Goal: Information Seeking & Learning: Learn about a topic

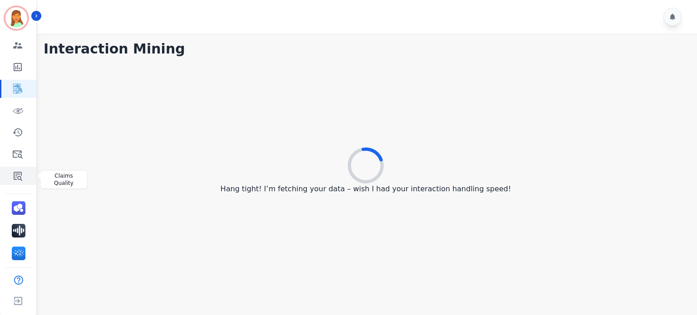
click at [7, 182] on link "Sidebar" at bounding box center [18, 176] width 35 height 18
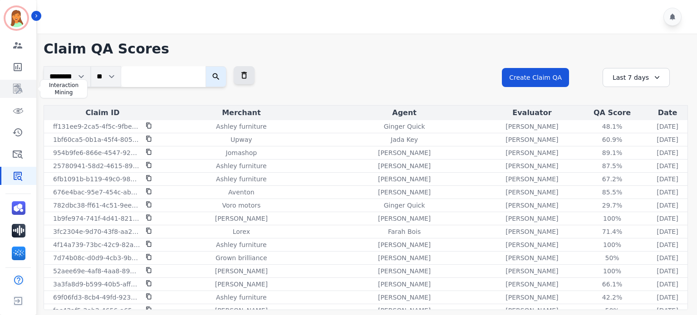
click at [19, 86] on icon "Sidebar" at bounding box center [17, 89] width 9 height 10
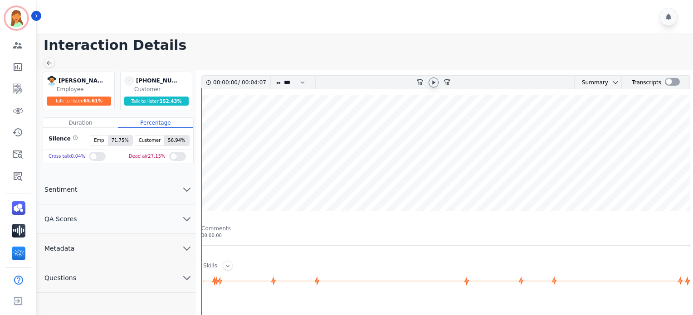
click at [431, 81] on icon at bounding box center [433, 82] width 7 height 7
click at [432, 79] on icon at bounding box center [433, 82] width 7 height 7
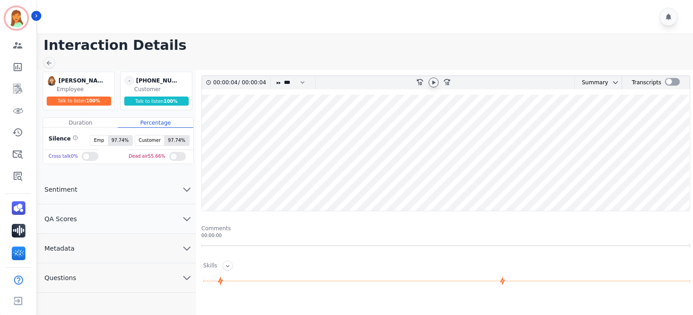
click at [436, 83] on icon at bounding box center [433, 82] width 7 height 7
click at [127, 250] on button "Metadata" at bounding box center [116, 248] width 159 height 29
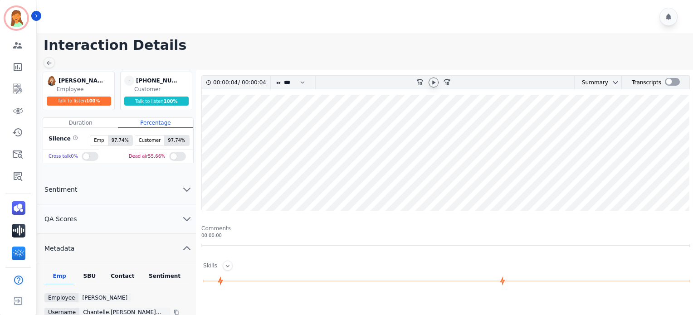
click at [130, 276] on div "Contact" at bounding box center [123, 279] width 36 height 12
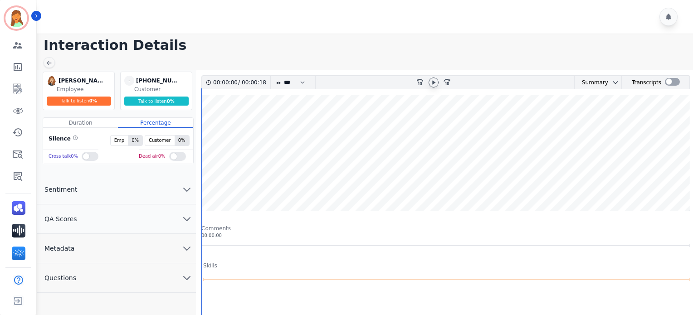
click at [438, 81] on div at bounding box center [434, 83] width 10 height 10
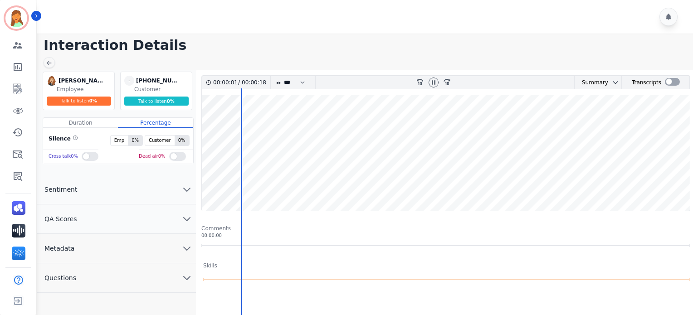
click at [145, 252] on button "Metadata" at bounding box center [116, 248] width 159 height 29
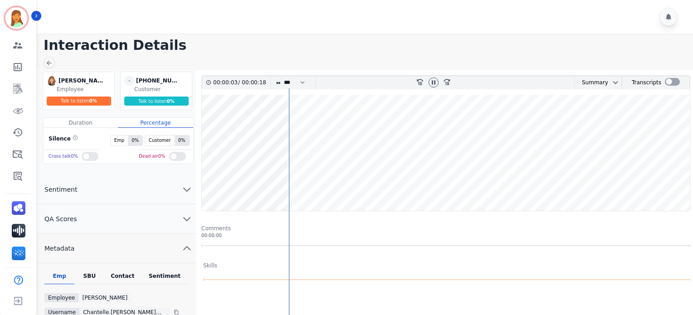
click at [133, 275] on div "Contact" at bounding box center [123, 279] width 36 height 12
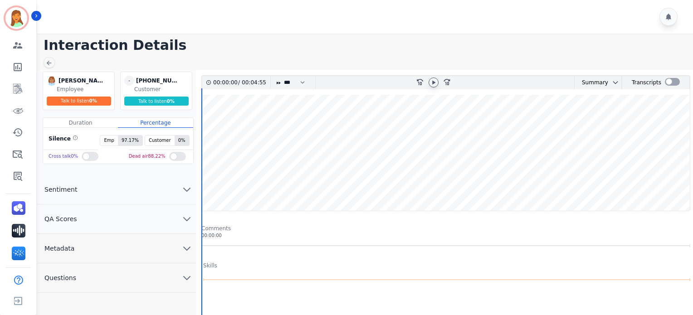
click at [435, 78] on div at bounding box center [434, 83] width 10 height 10
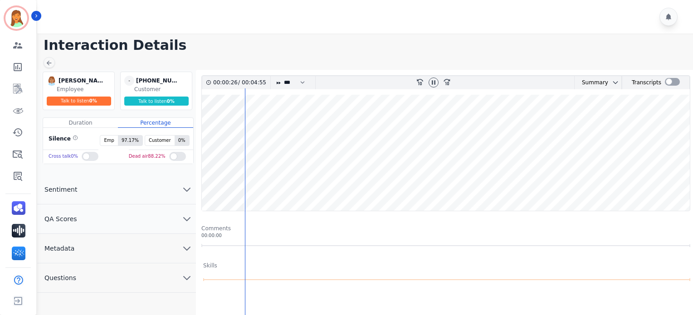
click at [132, 255] on button "Metadata" at bounding box center [116, 248] width 159 height 29
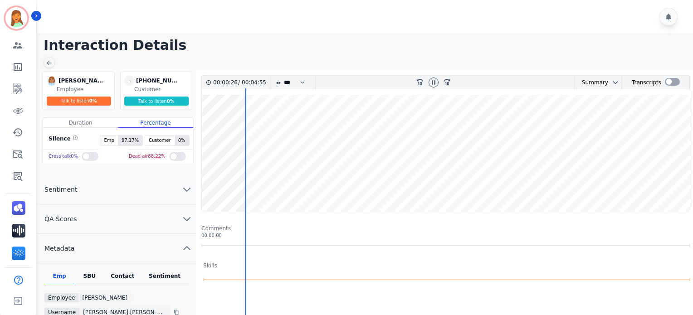
scroll to position [60, 0]
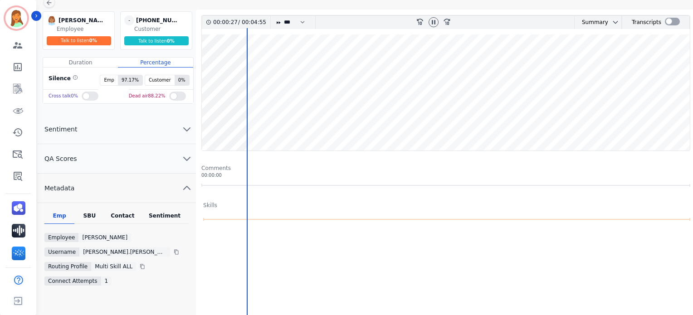
click at [123, 216] on div "Contact" at bounding box center [123, 218] width 36 height 12
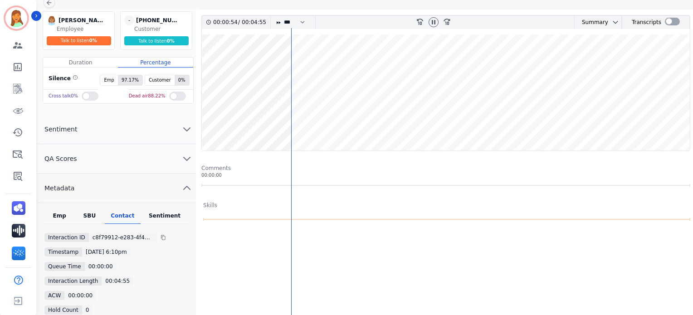
click at [419, 66] on wave at bounding box center [446, 92] width 488 height 116
click at [432, 17] on div at bounding box center [434, 22] width 10 height 10
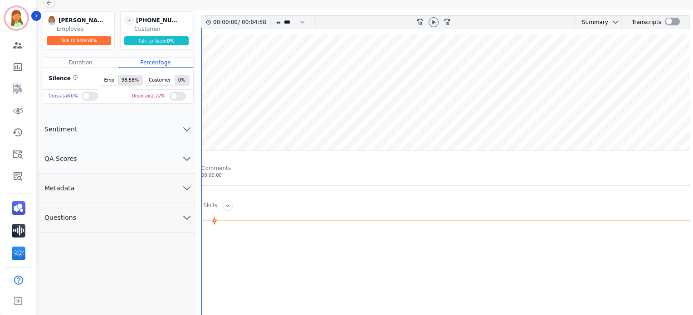
scroll to position [121, 0]
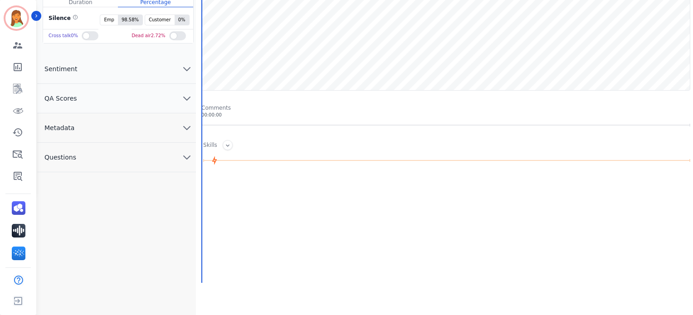
click at [123, 124] on button "Metadata" at bounding box center [116, 127] width 159 height 29
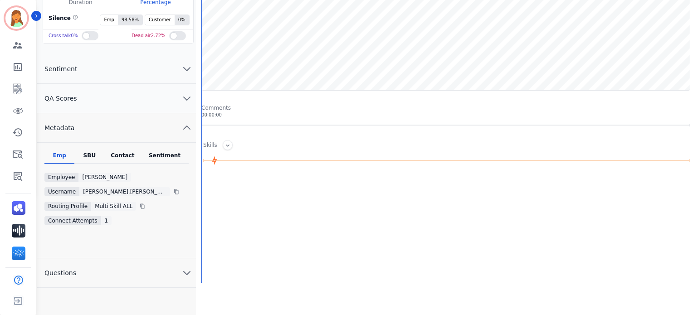
click at [131, 154] on div "Contact" at bounding box center [123, 158] width 36 height 12
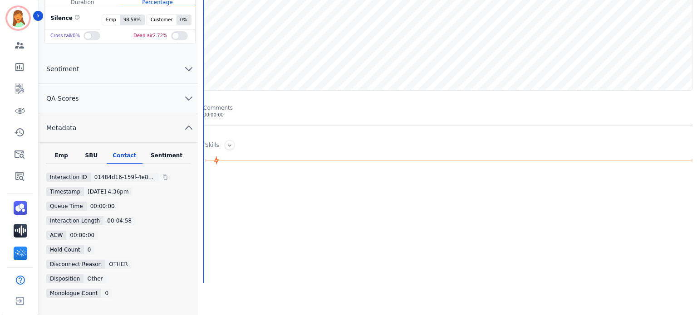
scroll to position [0, 0]
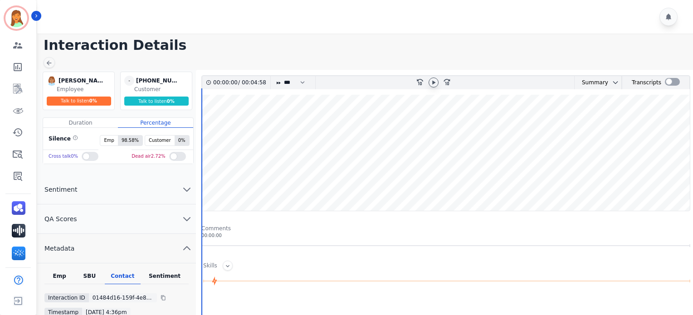
drag, startPoint x: 432, startPoint y: 74, endPoint x: 432, endPoint y: 85, distance: 11.3
click at [432, 82] on div "00:00:00 / 00:04:58 * * * **** * *** * **** rewind-10 fast-forward-10 Summary A…" at bounding box center [446, 296] width 500 height 452
click at [432, 85] on icon at bounding box center [433, 82] width 7 height 7
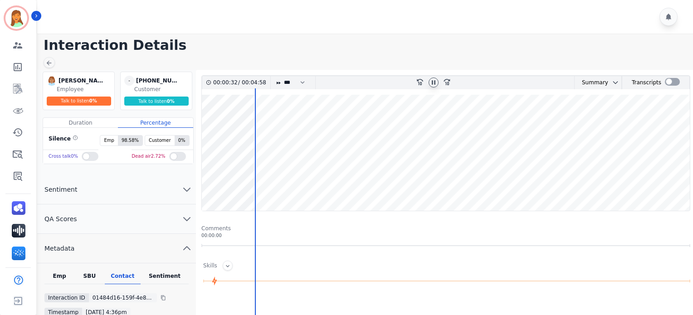
click at [434, 80] on icon at bounding box center [434, 82] width 4 height 4
click at [42, 65] on main "Interaction Details Jaquayla Thompson Jaquayla Thompson Employee Talk to listen…" at bounding box center [363, 278] width 659 height 488
click at [20, 88] on icon "Sidebar" at bounding box center [18, 89] width 7 height 9
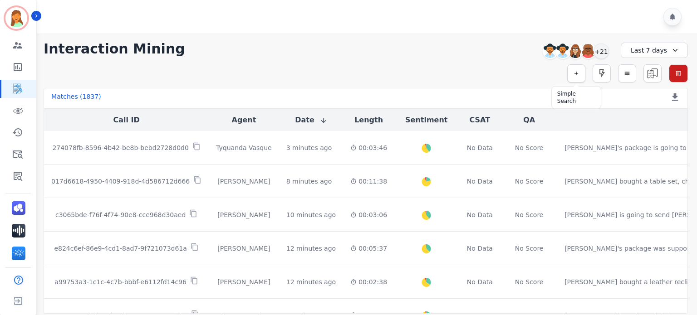
click at [571, 76] on button "button" at bounding box center [576, 73] width 18 height 18
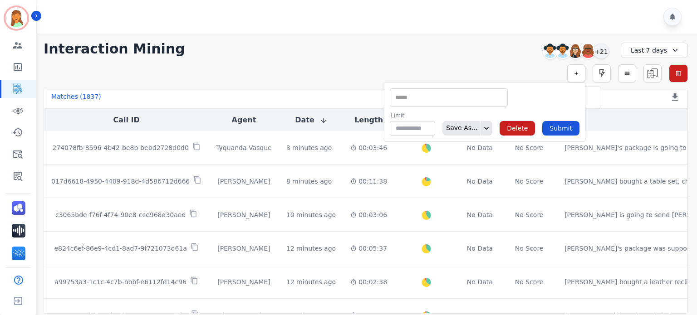
click at [571, 76] on button "button" at bounding box center [576, 73] width 18 height 18
click at [601, 51] on div "+21" at bounding box center [601, 51] width 15 height 15
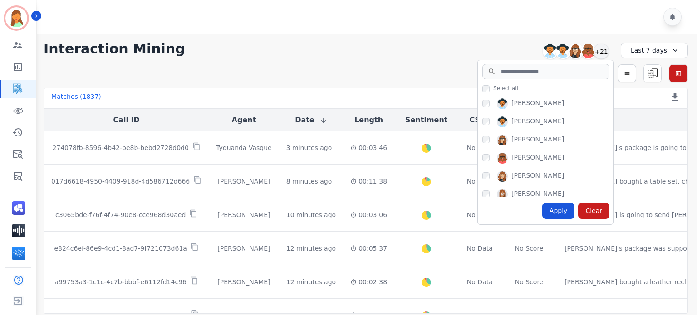
click at [650, 45] on div "Last 7 days" at bounding box center [654, 50] width 67 height 15
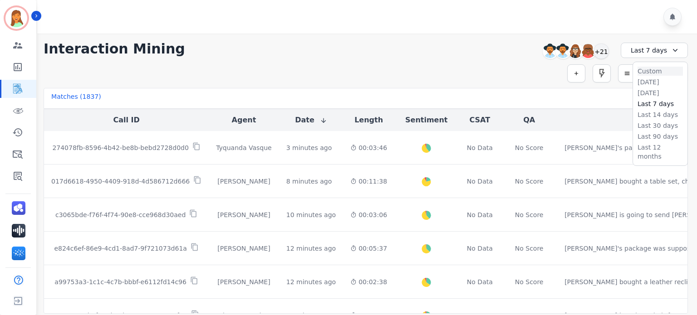
click at [648, 72] on li "Custom" at bounding box center [660, 71] width 45 height 9
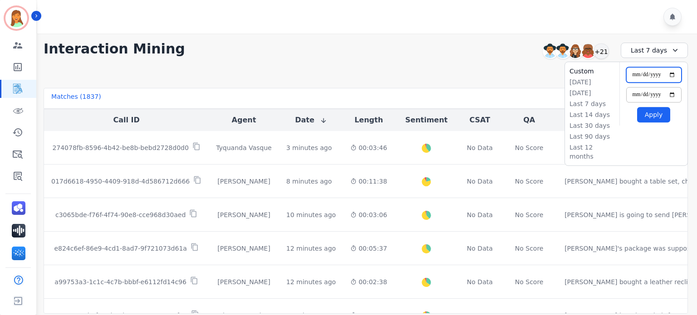
click at [672, 77] on input "**********" at bounding box center [653, 74] width 55 height 15
type input "**********"
click at [673, 93] on input "**********" at bounding box center [653, 94] width 55 height 15
type input "**********"
click at [647, 113] on button "Apply" at bounding box center [653, 114] width 33 height 15
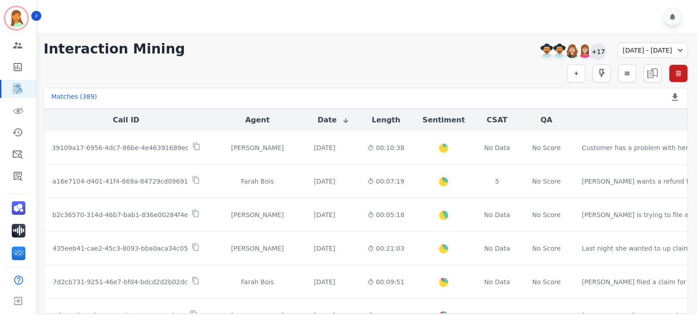
click at [590, 50] on div "+17" at bounding box center [597, 51] width 15 height 15
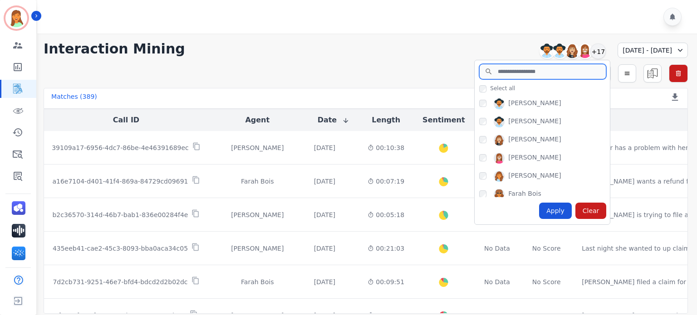
click at [505, 72] on input "search" at bounding box center [542, 71] width 127 height 15
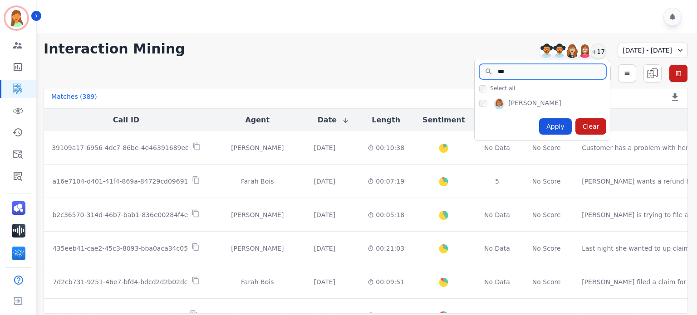
type input "***"
click at [539, 121] on div "Apply" at bounding box center [555, 126] width 33 height 16
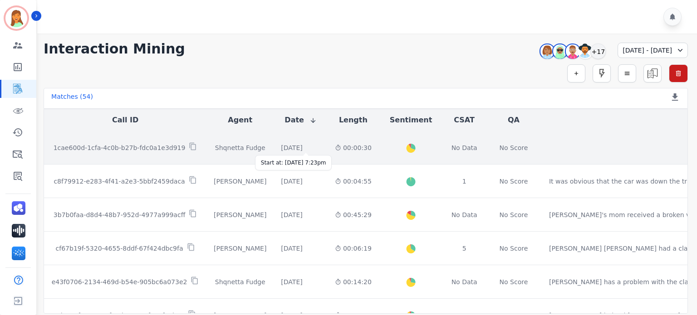
click at [302, 150] on div "2 days and 15 hours ago" at bounding box center [291, 147] width 21 height 9
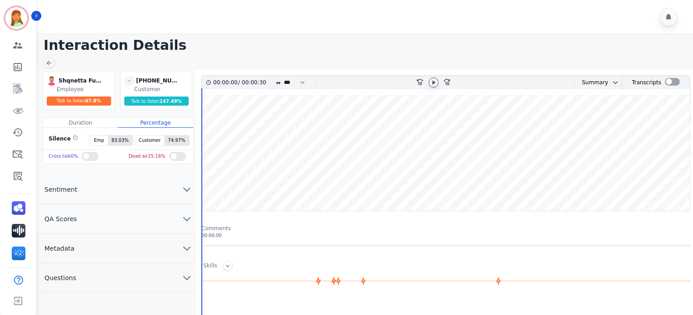
click at [432, 85] on icon at bounding box center [433, 82] width 7 height 7
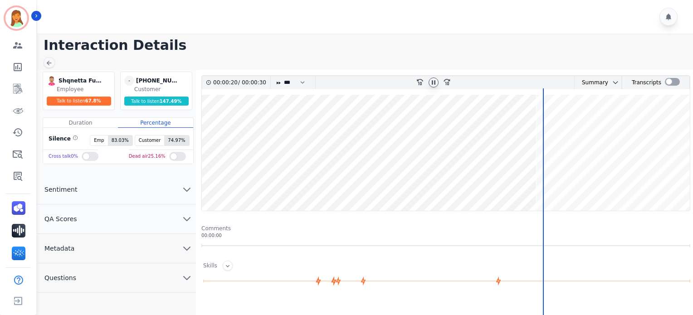
click at [103, 240] on button "Metadata" at bounding box center [116, 248] width 159 height 29
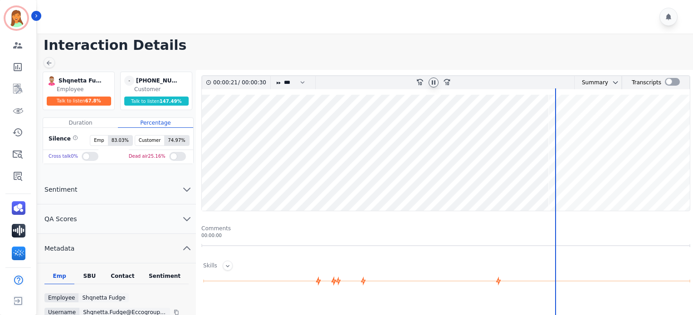
click at [129, 278] on div "Contact" at bounding box center [123, 279] width 36 height 12
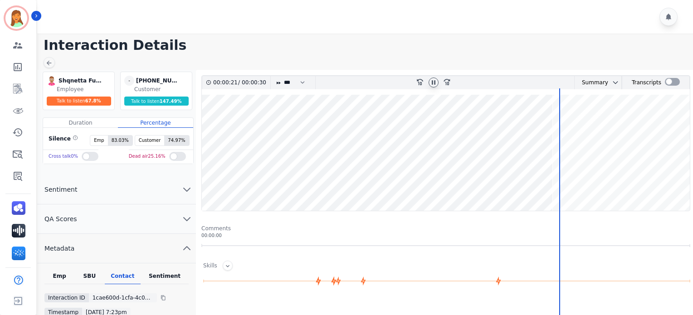
click at [123, 273] on div "Contact" at bounding box center [123, 279] width 36 height 12
click at [474, 20] on div at bounding box center [366, 17] width 659 height 34
click at [45, 64] on icon at bounding box center [48, 62] width 7 height 7
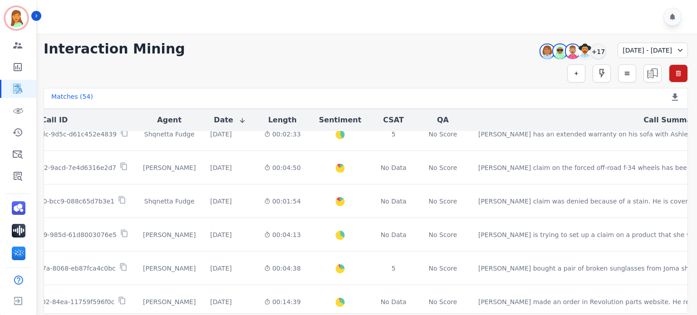
scroll to position [528, 71]
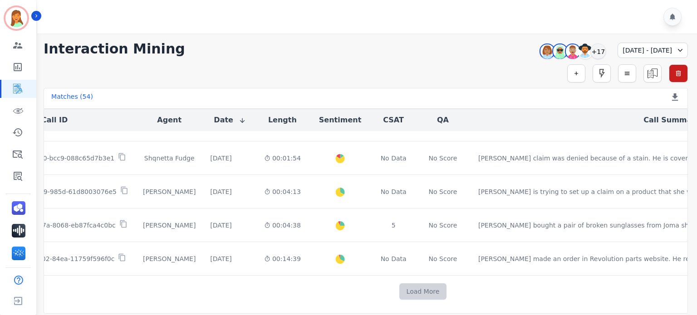
click at [399, 292] on button "Load More" at bounding box center [423, 292] width 48 height 16
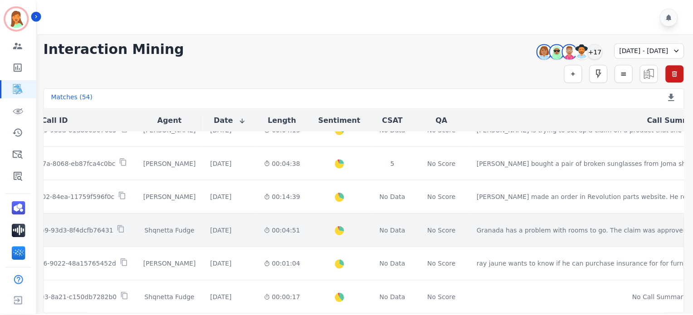
scroll to position [649, 71]
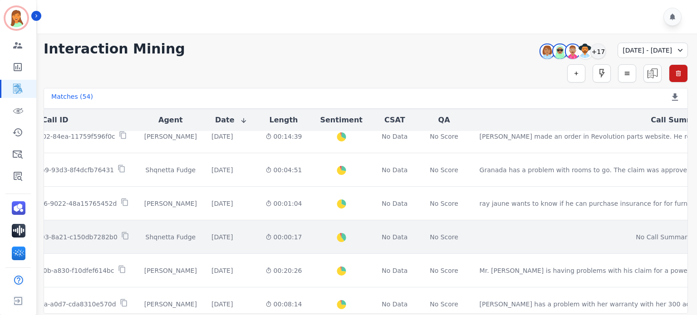
click at [180, 227] on td "Shqnetta Fudge" at bounding box center [170, 238] width 67 height 34
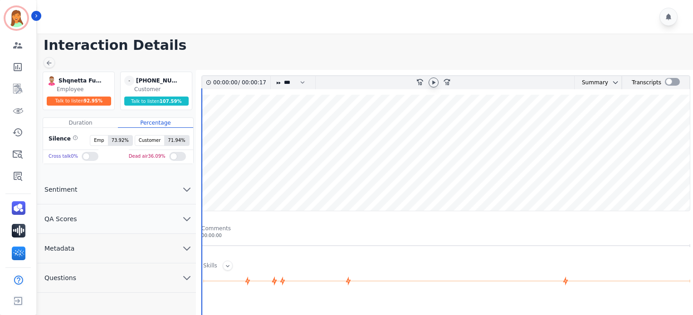
click at [436, 78] on div at bounding box center [434, 83] width 10 height 10
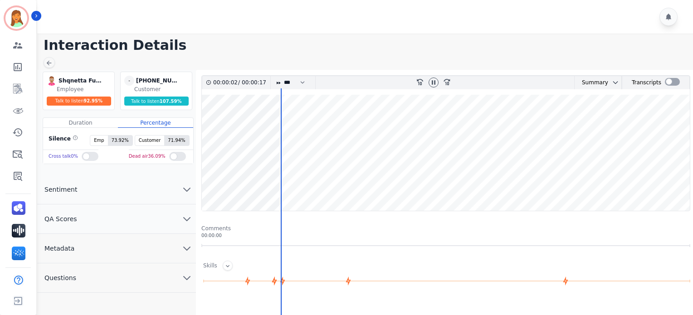
click at [125, 253] on button "Metadata" at bounding box center [116, 248] width 159 height 29
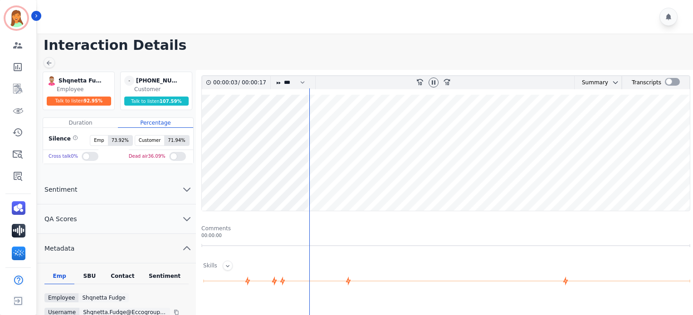
click at [115, 279] on div "Contact" at bounding box center [123, 279] width 36 height 12
click at [52, 66] on icon at bounding box center [48, 62] width 7 height 7
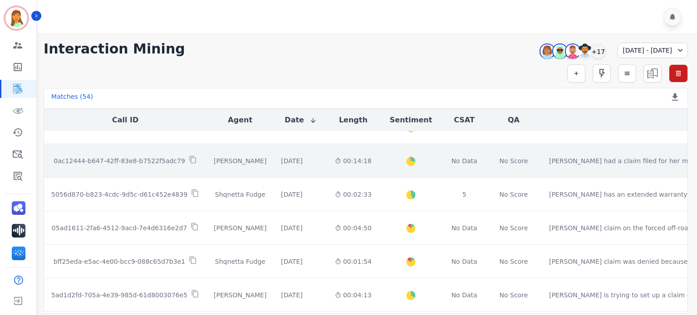
scroll to position [528, 0]
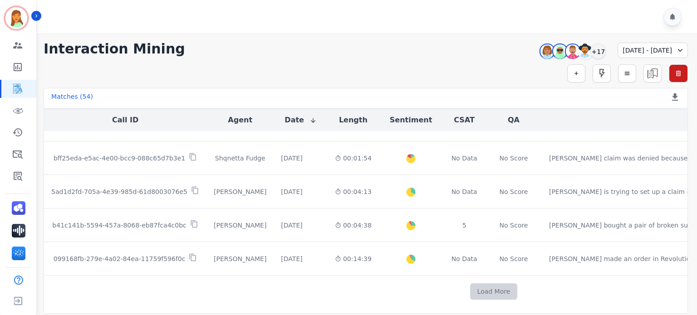
click at [470, 286] on button "Load More" at bounding box center [494, 292] width 48 height 16
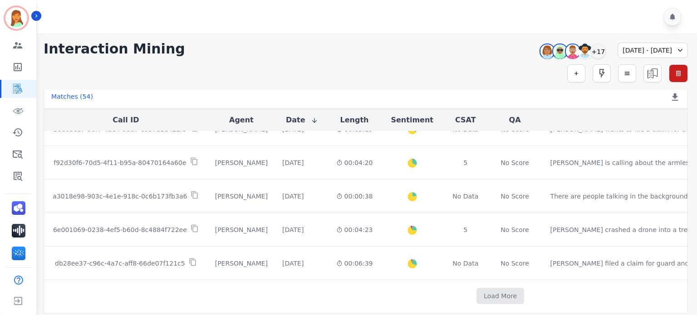
scroll to position [1198, 0]
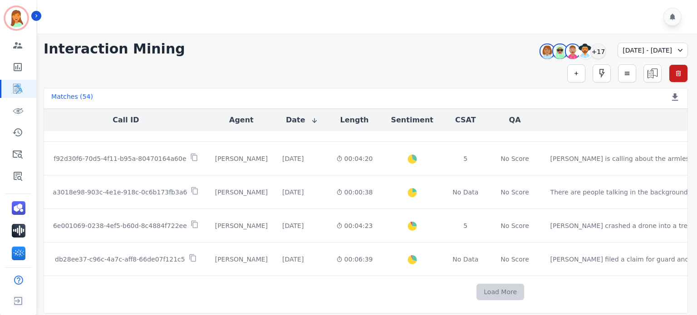
click at [476, 285] on button "Load More" at bounding box center [500, 292] width 48 height 16
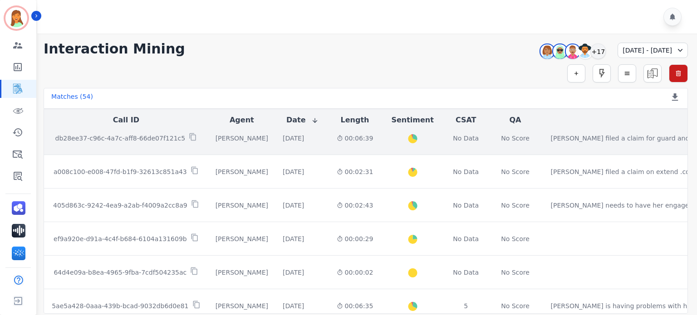
scroll to position [1380, 0]
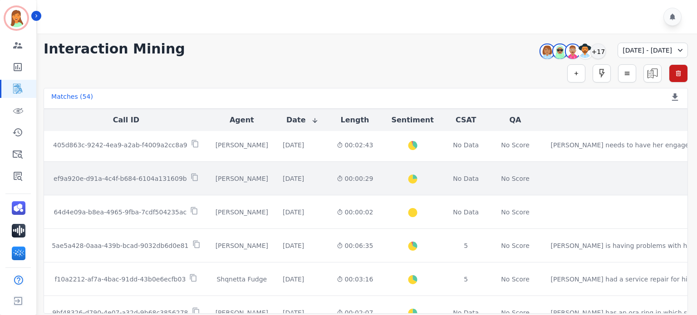
click at [485, 162] on td "No Data" at bounding box center [466, 179] width 43 height 34
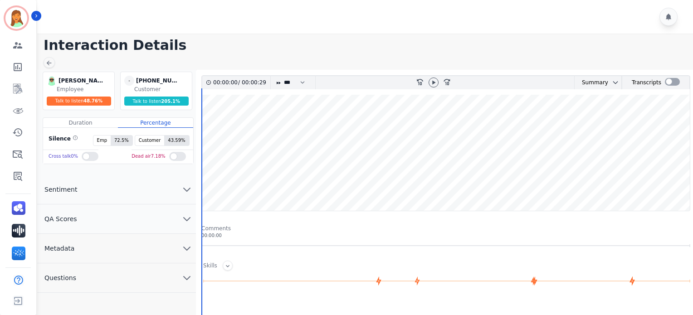
click at [438, 79] on div at bounding box center [434, 82] width 14 height 13
click at [437, 80] on icon at bounding box center [433, 82] width 7 height 7
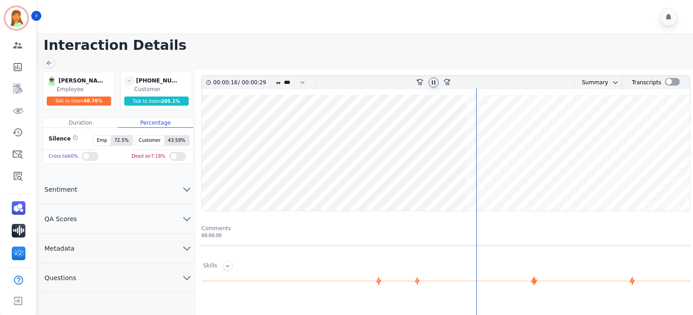
click at [42, 64] on main "Interaction Details Raujon Davis Raujon Davis Employee Talk to listen 48.76 % -…" at bounding box center [363, 278] width 659 height 488
click at [50, 64] on icon at bounding box center [48, 62] width 7 height 7
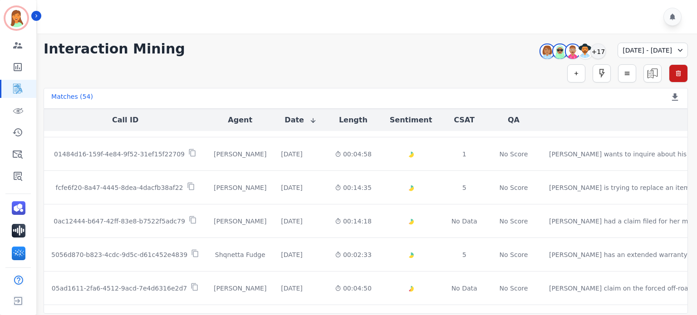
scroll to position [528, 0]
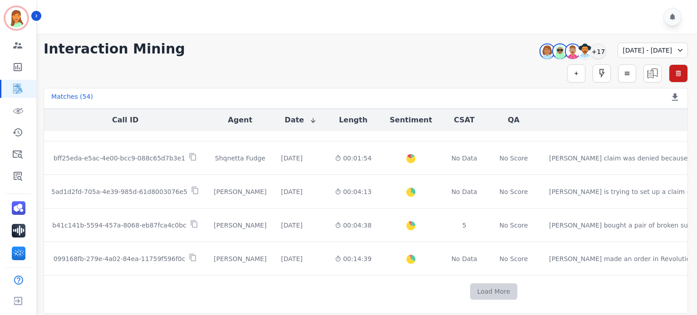
click at [470, 284] on button "Load More" at bounding box center [494, 292] width 48 height 16
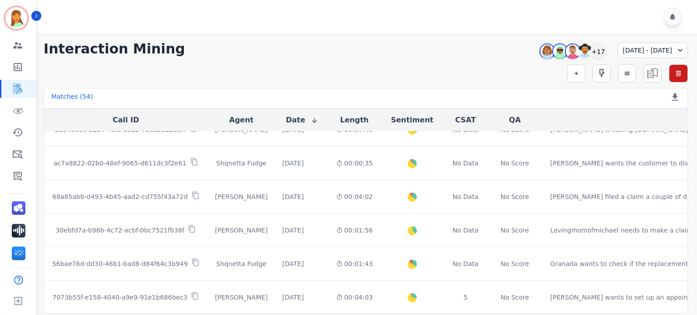
scroll to position [1198, 0]
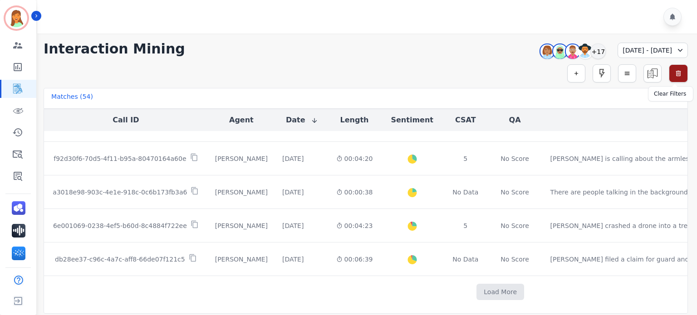
click at [676, 77] on icon "button" at bounding box center [678, 73] width 7 height 7
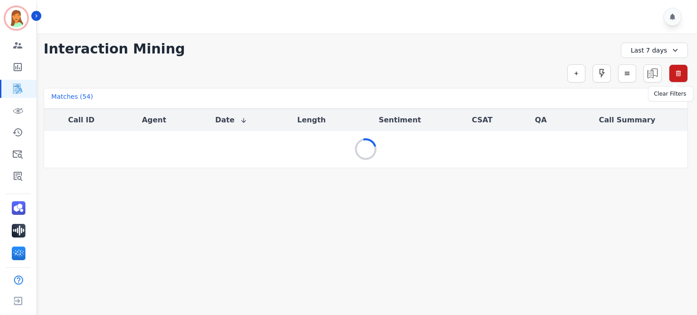
scroll to position [0, 0]
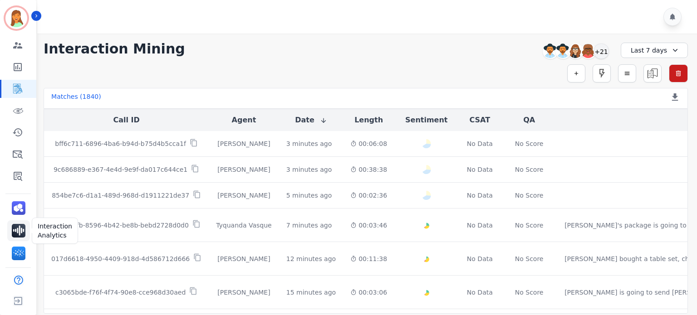
click at [18, 231] on img "Sidebar" at bounding box center [19, 231] width 14 height 14
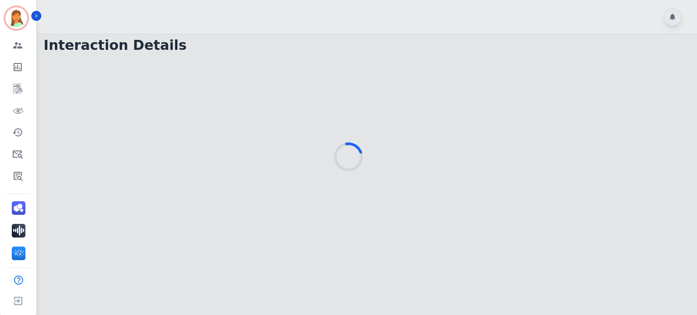
click at [448, 114] on div at bounding box center [348, 157] width 697 height 315
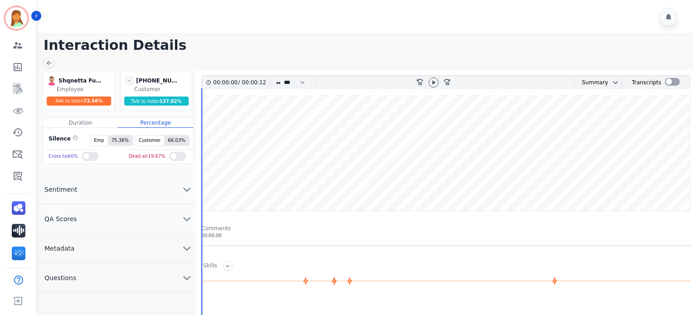
click at [80, 240] on button "Metadata" at bounding box center [116, 248] width 159 height 29
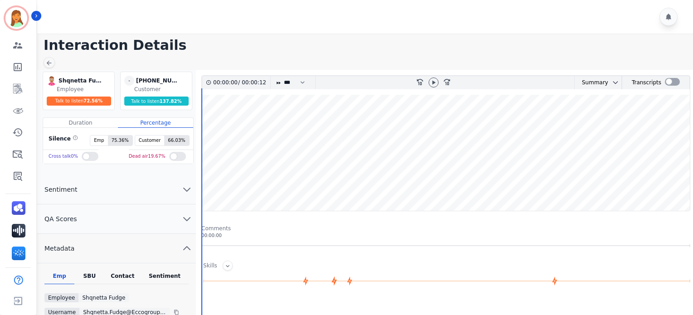
click at [127, 273] on div "Contact" at bounding box center [123, 279] width 36 height 12
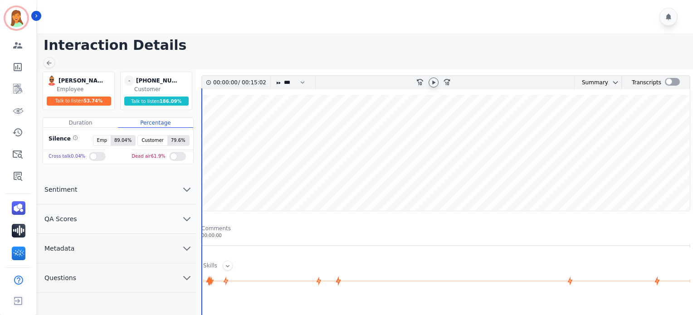
click at [433, 79] on icon at bounding box center [433, 82] width 7 height 7
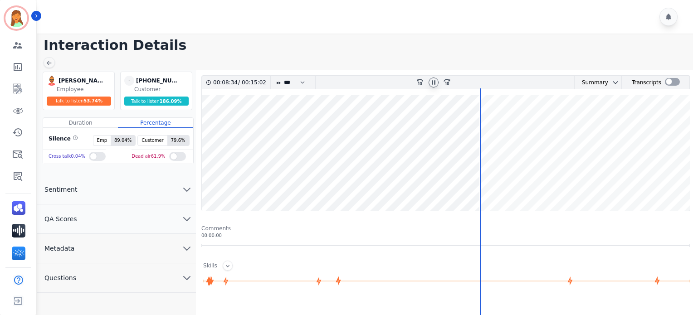
click at [549, 186] on wave at bounding box center [446, 153] width 488 height 116
click at [433, 84] on icon at bounding box center [433, 82] width 7 height 7
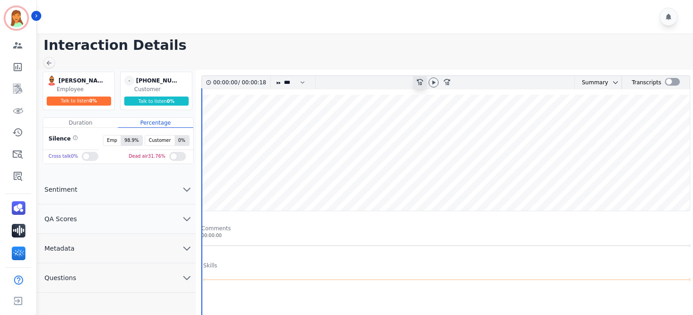
click at [427, 78] on div "rewind-10" at bounding box center [420, 82] width 14 height 13
click at [437, 83] on div at bounding box center [434, 83] width 10 height 10
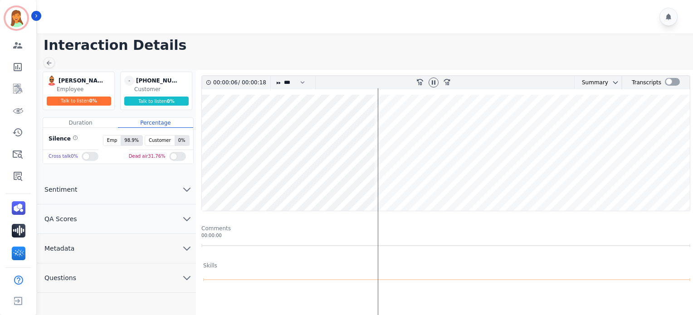
click at [164, 242] on button "Metadata" at bounding box center [116, 248] width 159 height 29
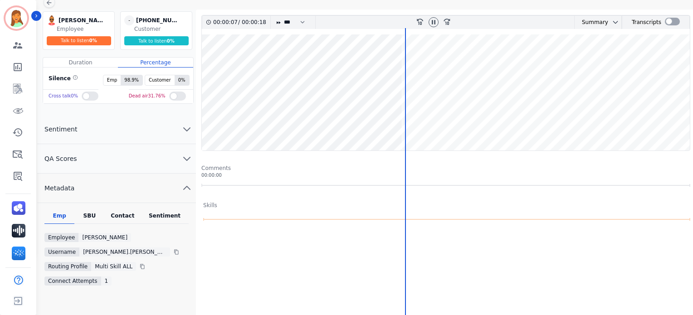
click at [131, 210] on div "Emp SBU Contact Sentiment Employee Lamarco Hinson Username lamarco.hinson@eccog…" at bounding box center [116, 261] width 159 height 116
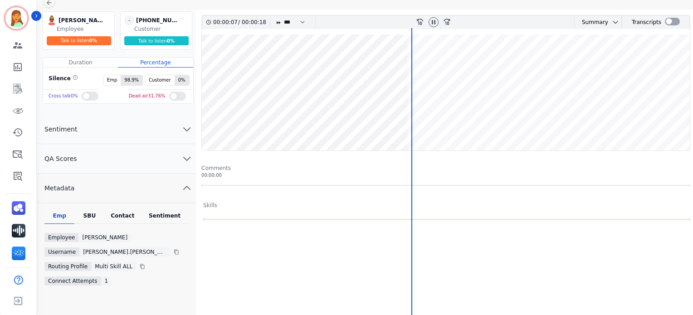
scroll to position [121, 0]
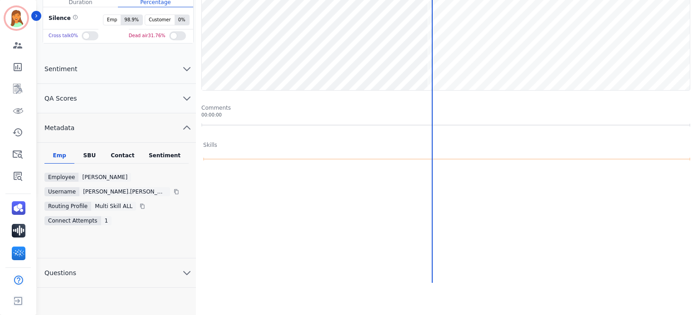
click at [126, 159] on div "Contact" at bounding box center [123, 158] width 36 height 12
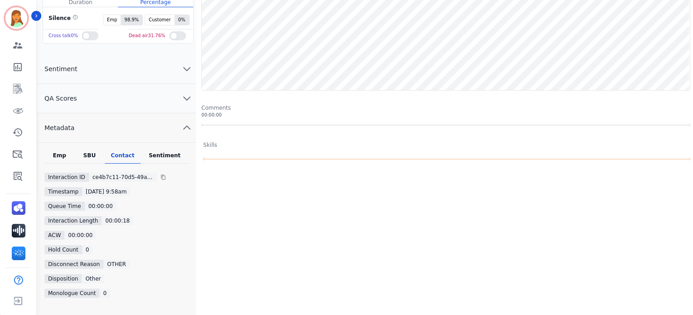
scroll to position [0, 0]
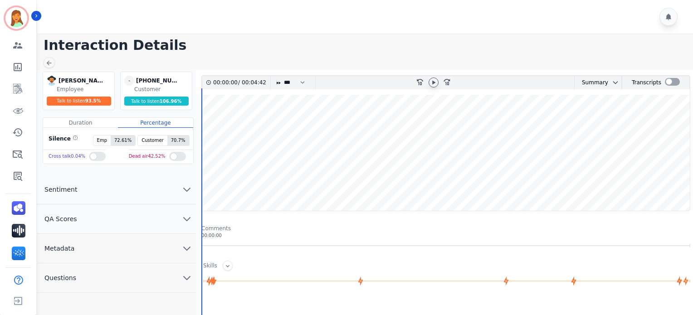
click at [437, 82] on icon at bounding box center [433, 82] width 7 height 7
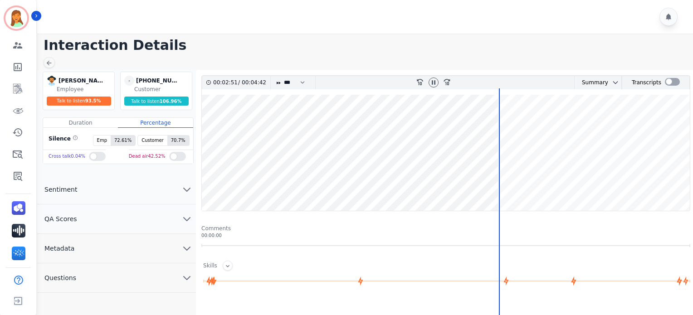
drag, startPoint x: 433, startPoint y: 83, endPoint x: 416, endPoint y: 95, distance: 20.9
click at [431, 85] on icon at bounding box center [433, 82] width 7 height 7
click at [429, 84] on div at bounding box center [434, 83] width 10 height 10
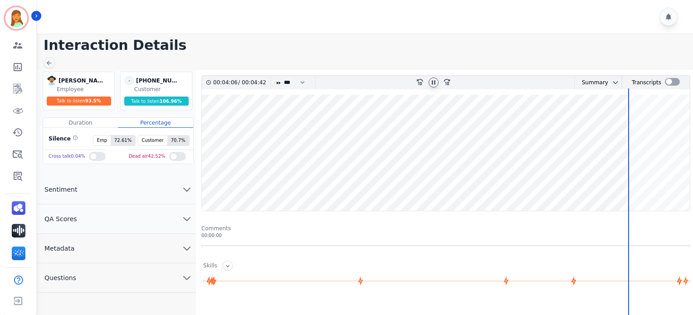
click at [431, 81] on icon at bounding box center [433, 82] width 7 height 7
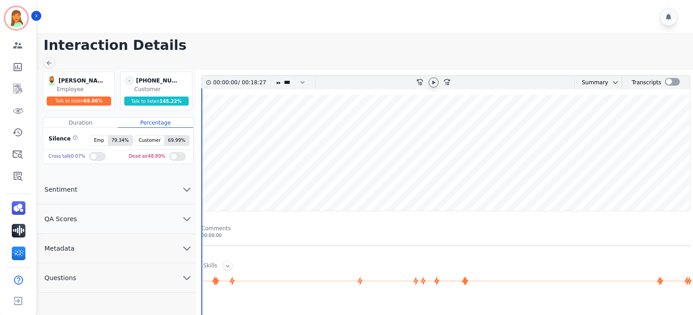
click at [432, 82] on icon at bounding box center [433, 82] width 3 height 4
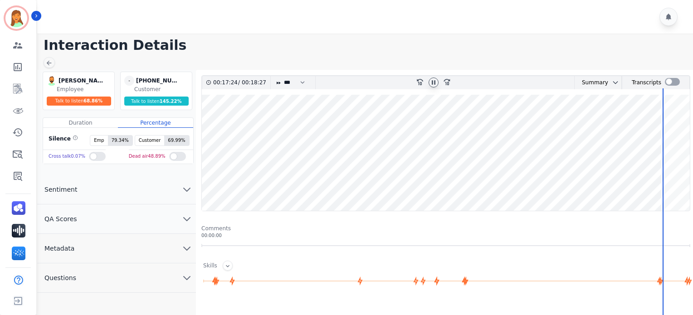
click at [434, 79] on icon at bounding box center [433, 82] width 7 height 7
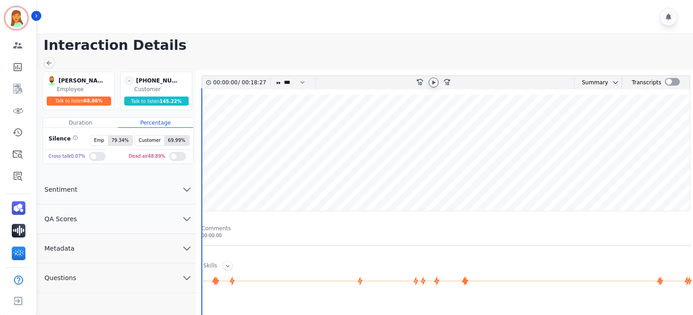
click at [436, 79] on icon at bounding box center [433, 82] width 7 height 7
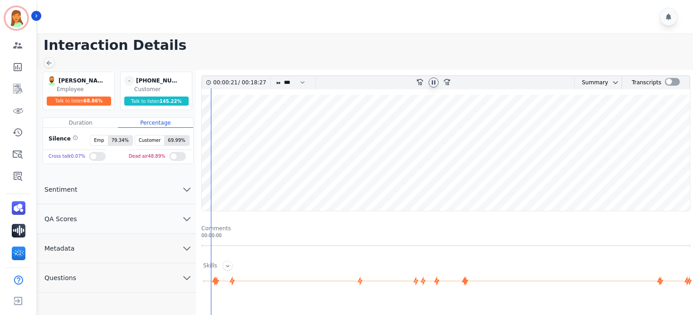
click at [436, 83] on icon at bounding box center [433, 82] width 7 height 7
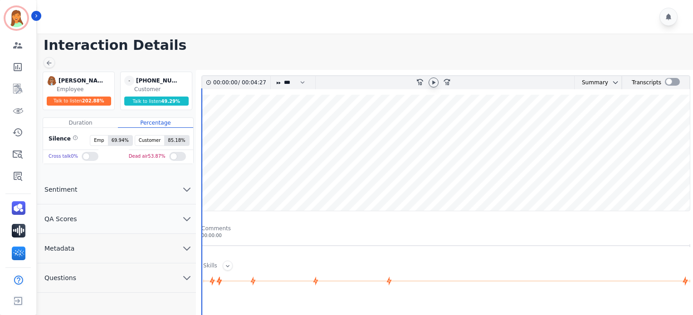
click at [436, 82] on icon at bounding box center [433, 82] width 7 height 7
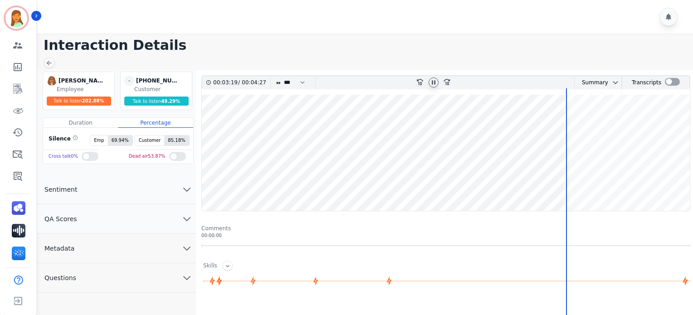
click at [119, 251] on button "Metadata" at bounding box center [116, 248] width 159 height 29
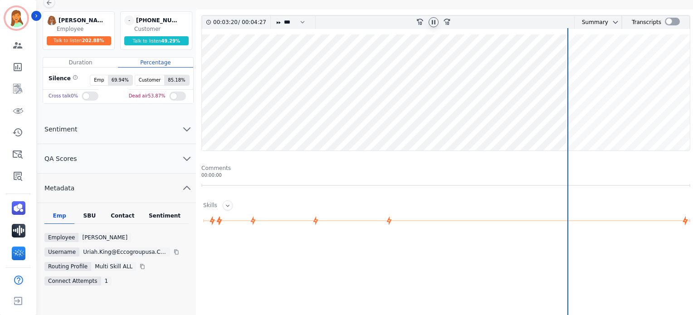
click at [129, 210] on div "Emp SBU Contact Sentiment Employee [PERSON_NAME] Username uriah.king@eccogroupu…" at bounding box center [116, 261] width 159 height 116
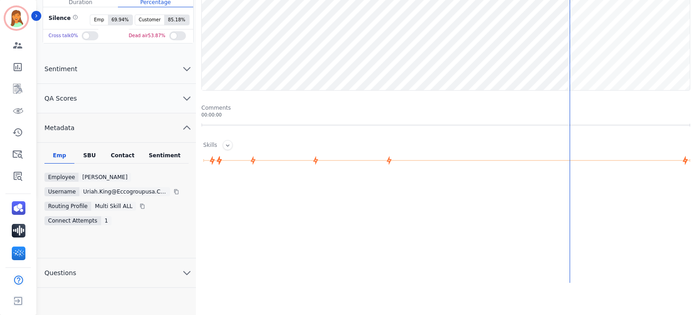
click at [123, 155] on div "Contact" at bounding box center [123, 158] width 36 height 12
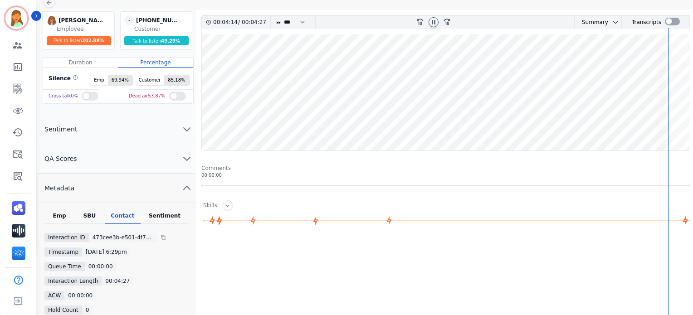
scroll to position [0, 0]
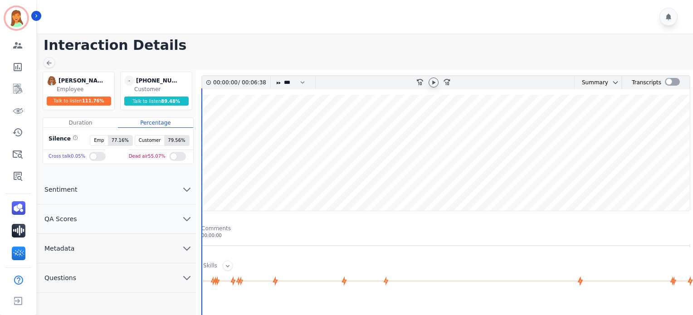
click at [434, 79] on icon at bounding box center [433, 82] width 7 height 7
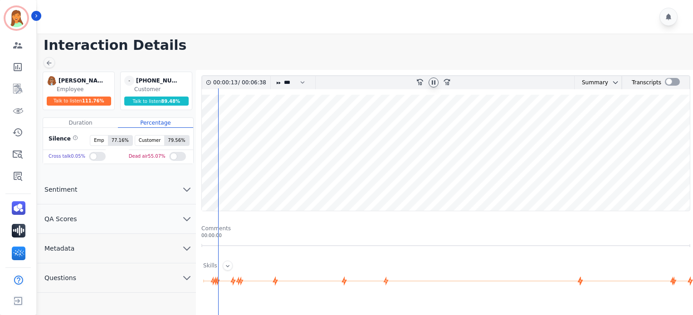
click at [119, 246] on button "Metadata" at bounding box center [116, 248] width 159 height 29
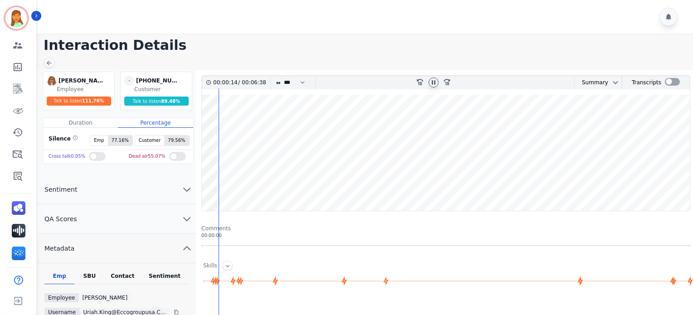
scroll to position [121, 0]
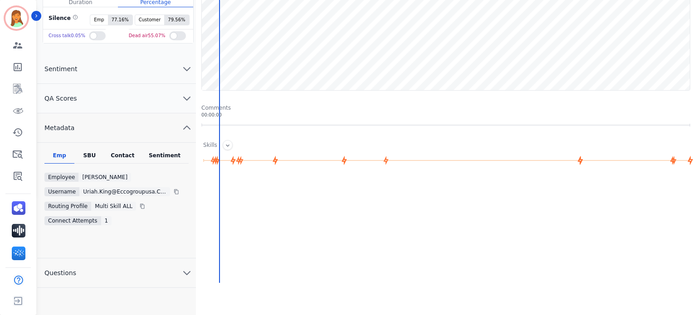
click at [130, 153] on div "Contact" at bounding box center [123, 158] width 36 height 12
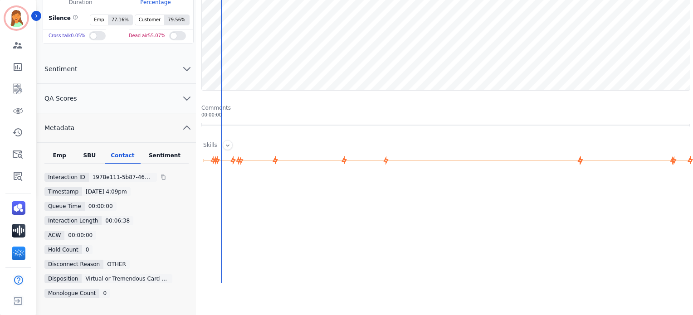
scroll to position [0, 0]
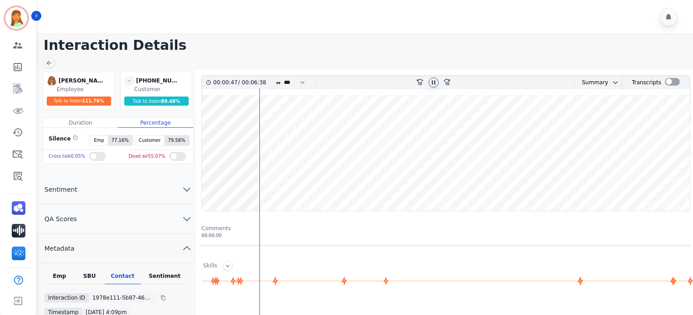
click at [436, 82] on icon at bounding box center [433, 82] width 7 height 7
click at [206, 189] on wave at bounding box center [446, 153] width 488 height 116
click at [433, 81] on icon at bounding box center [433, 82] width 3 height 4
click at [434, 83] on icon at bounding box center [433, 82] width 7 height 7
click at [300, 44] on h1 "Interaction Details" at bounding box center [369, 45] width 650 height 16
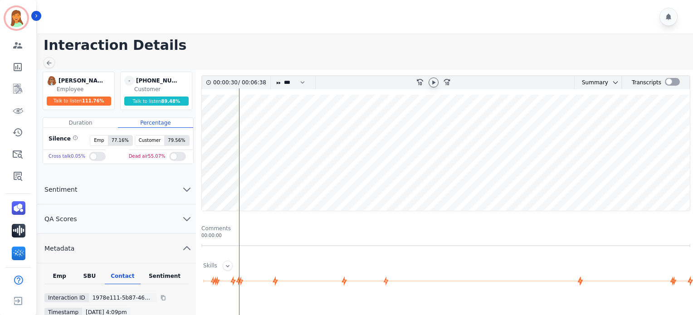
click at [436, 83] on icon at bounding box center [433, 82] width 7 height 7
drag, startPoint x: 341, startPoint y: 44, endPoint x: 367, endPoint y: 47, distance: 25.5
click at [341, 44] on h1 "Interaction Details" at bounding box center [369, 45] width 650 height 16
click at [436, 83] on icon at bounding box center [433, 82] width 7 height 7
drag, startPoint x: 323, startPoint y: 38, endPoint x: 386, endPoint y: 71, distance: 70.6
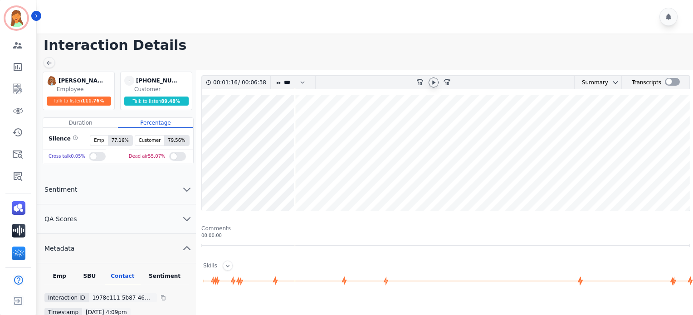
click at [324, 38] on h1 "Interaction Details" at bounding box center [369, 45] width 650 height 16
click at [435, 79] on icon at bounding box center [433, 82] width 7 height 7
click at [432, 82] on icon at bounding box center [434, 82] width 4 height 4
click at [434, 81] on icon at bounding box center [433, 82] width 3 height 4
click at [668, 183] on wave at bounding box center [446, 153] width 488 height 116
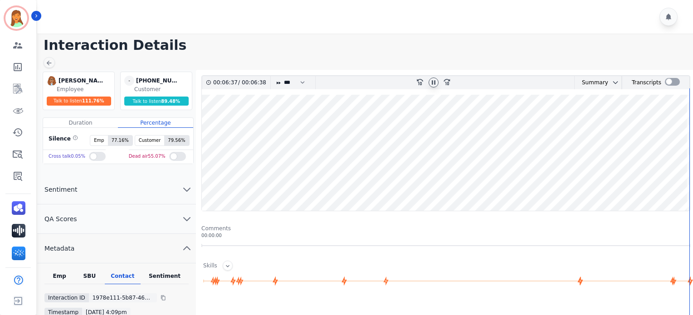
click at [437, 84] on div at bounding box center [434, 83] width 10 height 10
click at [437, 82] on div at bounding box center [434, 83] width 10 height 10
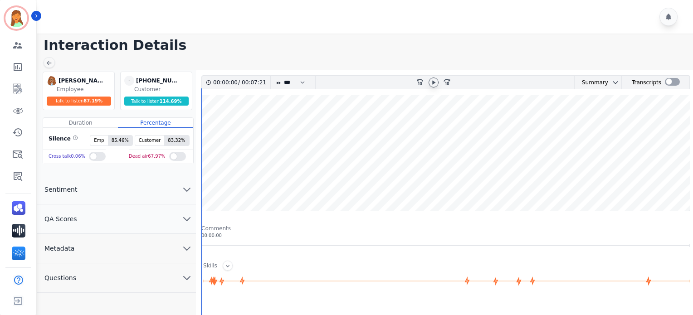
click at [435, 80] on icon at bounding box center [433, 82] width 7 height 7
